Goal: Ask a question

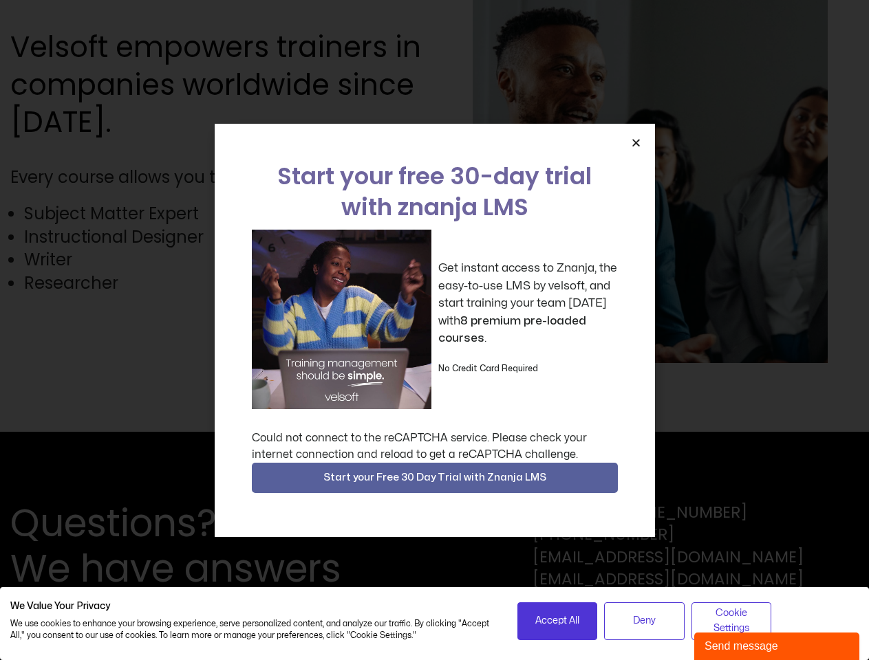
click at [434, 330] on div "Get instant access to Znanja, the easy-to-use LMS by velsoft, and start trainin…" at bounding box center [435, 319] width 366 height 179
click at [635, 142] on icon "Close" at bounding box center [636, 143] width 10 height 10
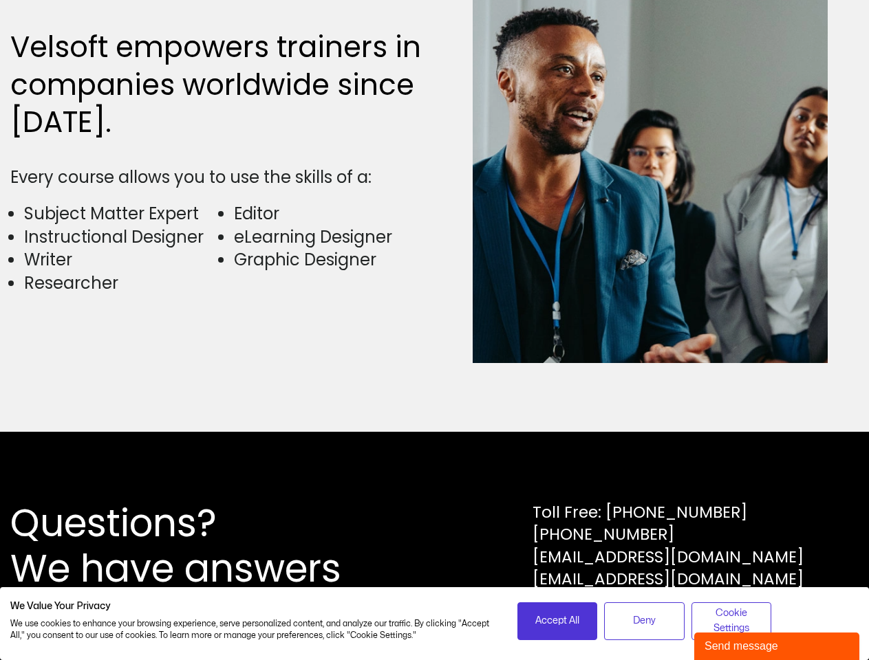
click at [435, 478] on div "Questions? We have answers Toll Free: [PHONE_NUMBER] [PHONE_NUMBER] [EMAIL_ADDR…" at bounding box center [434, 546] width 869 height 228
click at [557, 621] on span "Accept All" at bounding box center [557, 620] width 44 height 15
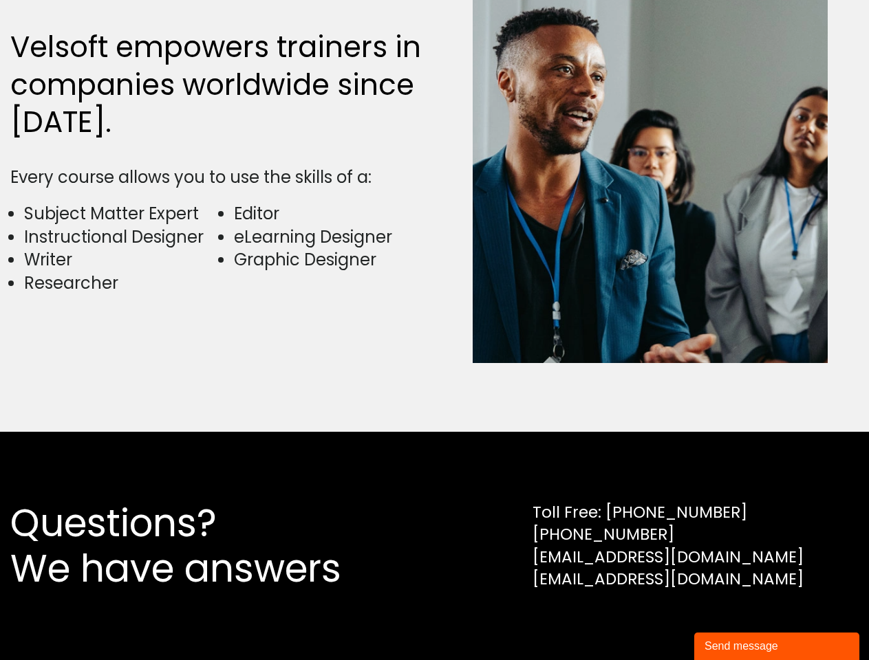
click at [644, 621] on div "Questions? We have answers Toll Free: [PHONE_NUMBER] [PHONE_NUMBER] [EMAIL_ADDR…" at bounding box center [434, 546] width 869 height 228
click at [731, 621] on div "Questions? We have answers Toll Free: [PHONE_NUMBER] [PHONE_NUMBER] [EMAIL_ADDR…" at bounding box center [434, 546] width 869 height 228
click at [776, 646] on div "Send message" at bounding box center [776, 646] width 144 height 17
